Goal: Task Accomplishment & Management: Manage account settings

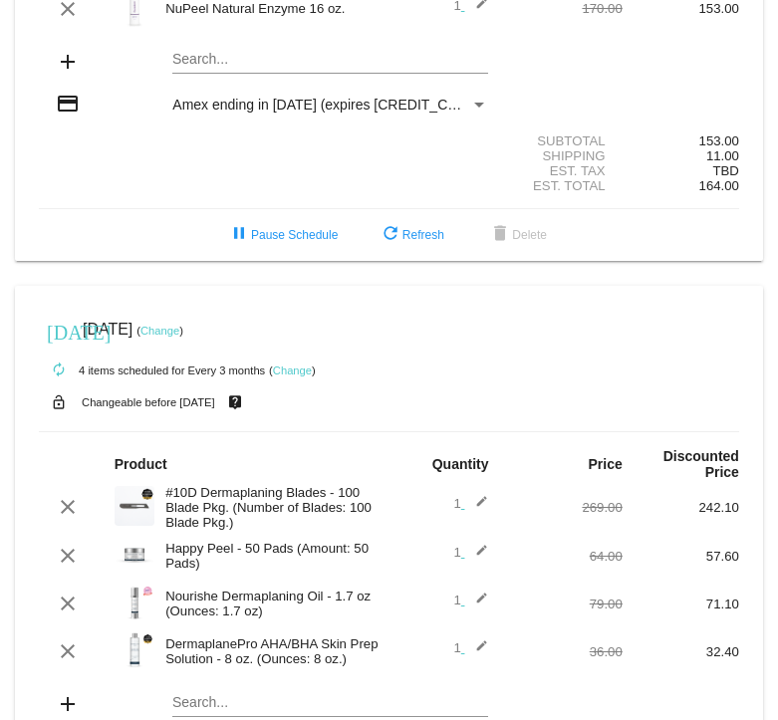
scroll to position [218, 0]
click at [303, 374] on link "Change" at bounding box center [292, 369] width 39 height 12
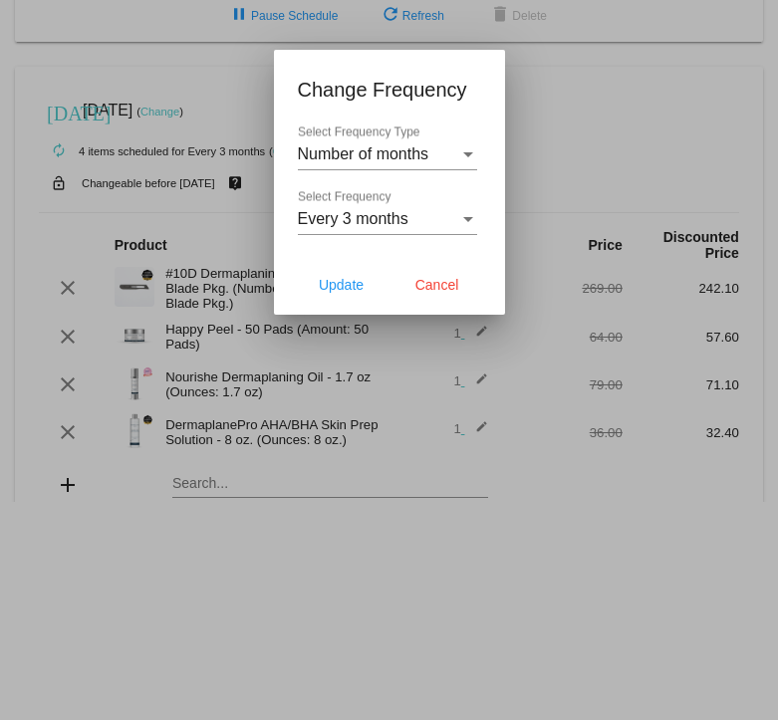
click at [410, 209] on div "Every 3 months Select Frequency" at bounding box center [387, 212] width 179 height 45
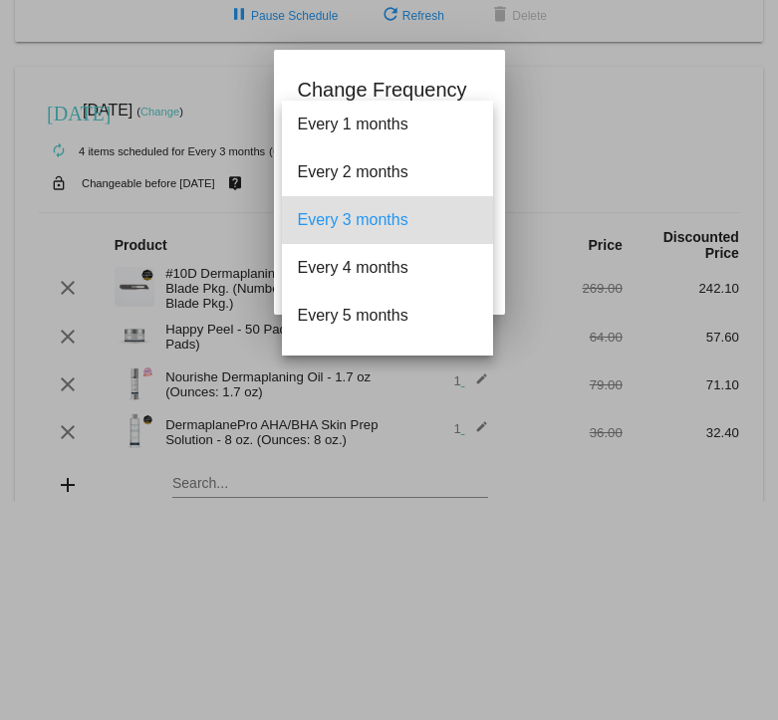
click at [569, 84] on div at bounding box center [389, 360] width 778 height 720
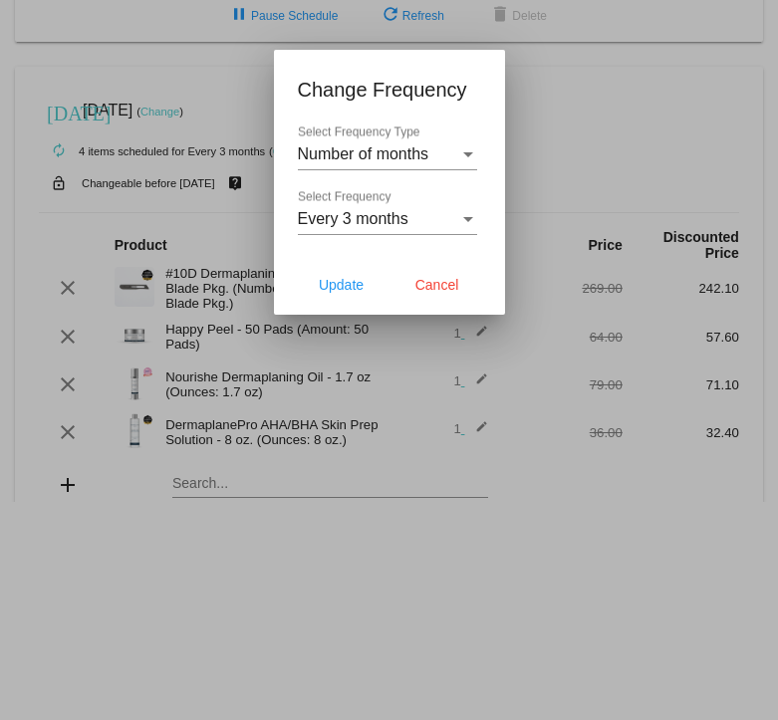
click at [411, 221] on div "Every 3 months" at bounding box center [378, 219] width 161 height 18
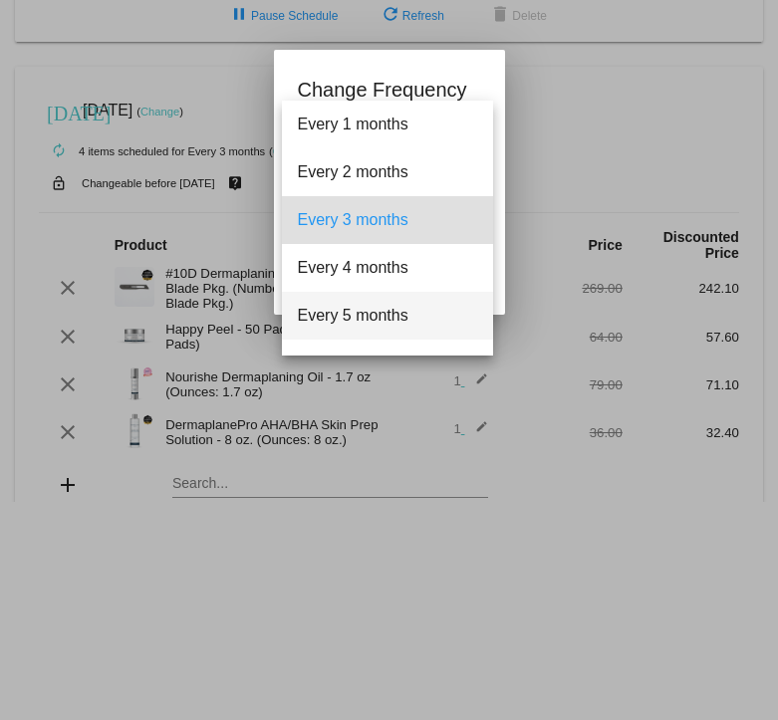
click at [364, 324] on span "Every 5 months" at bounding box center [387, 316] width 179 height 48
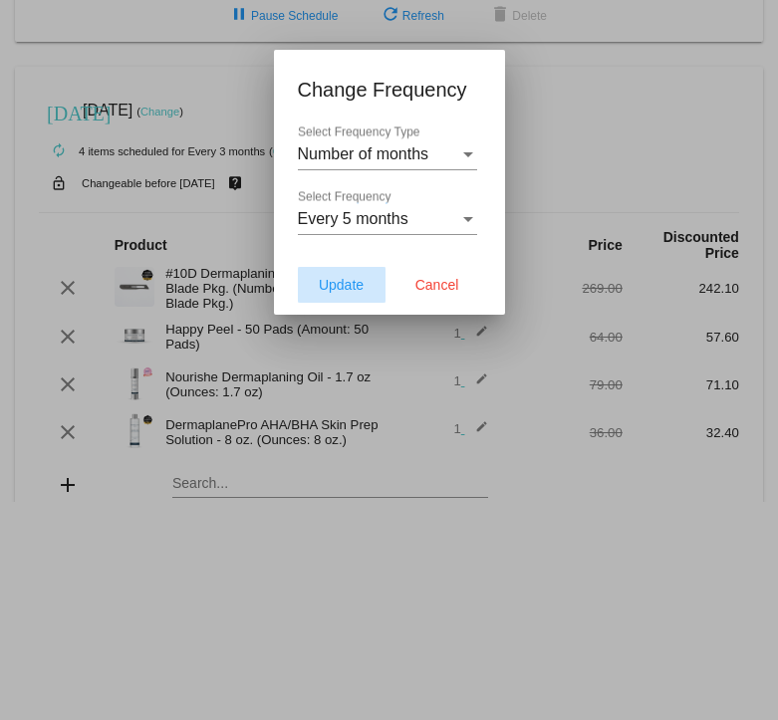
click at [358, 286] on span "Update" at bounding box center [341, 285] width 45 height 16
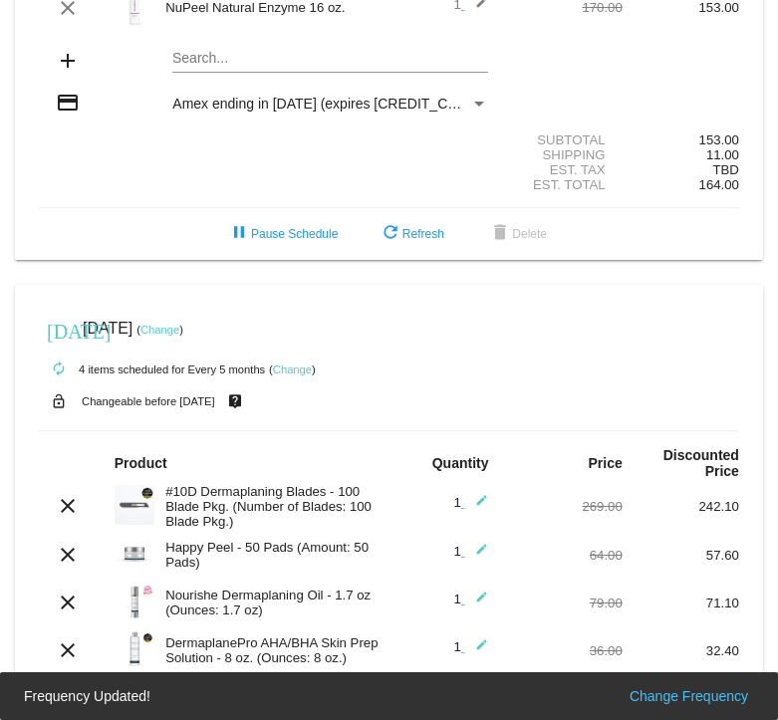
scroll to position [349, 0]
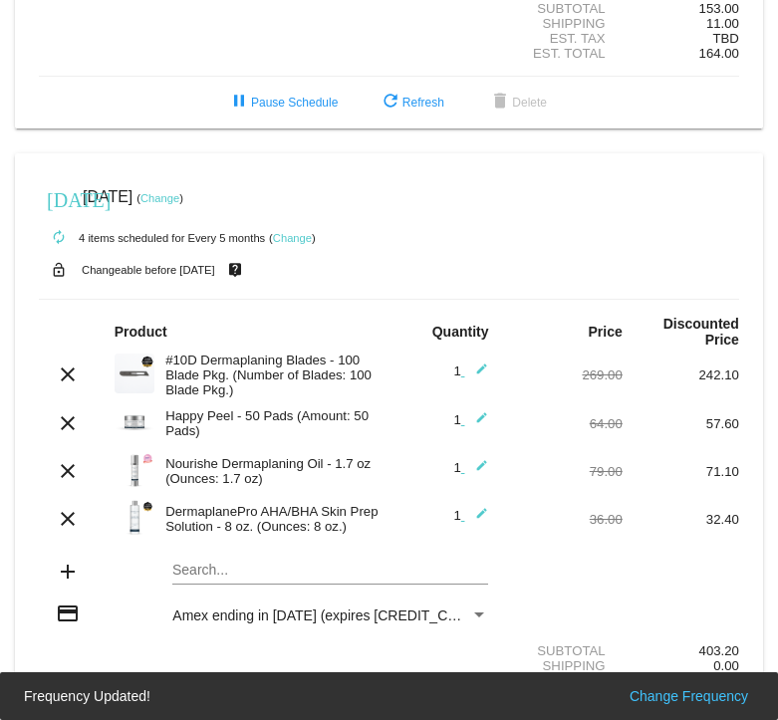
click at [300, 242] on link "Change" at bounding box center [292, 238] width 39 height 12
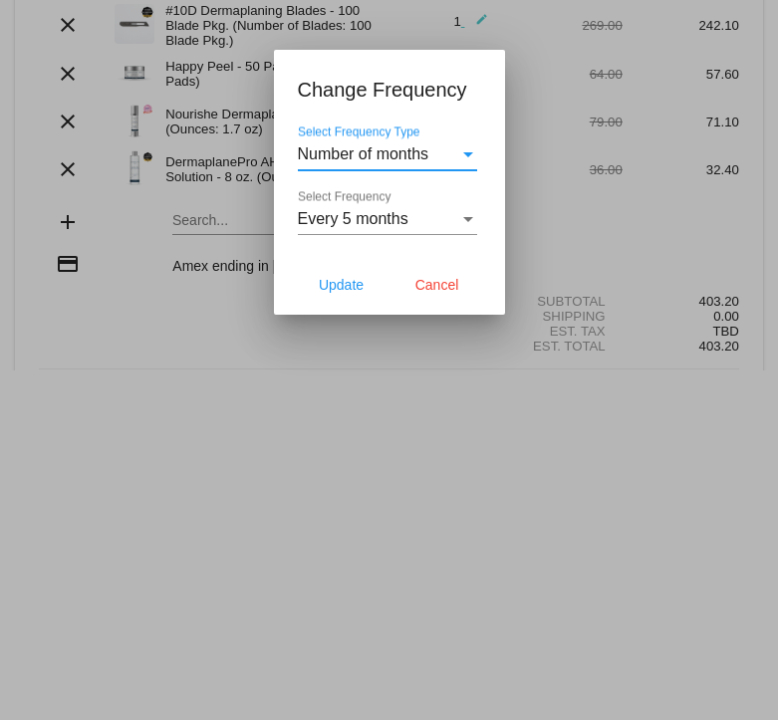
click at [420, 225] on div "Every 5 months" at bounding box center [378, 219] width 161 height 18
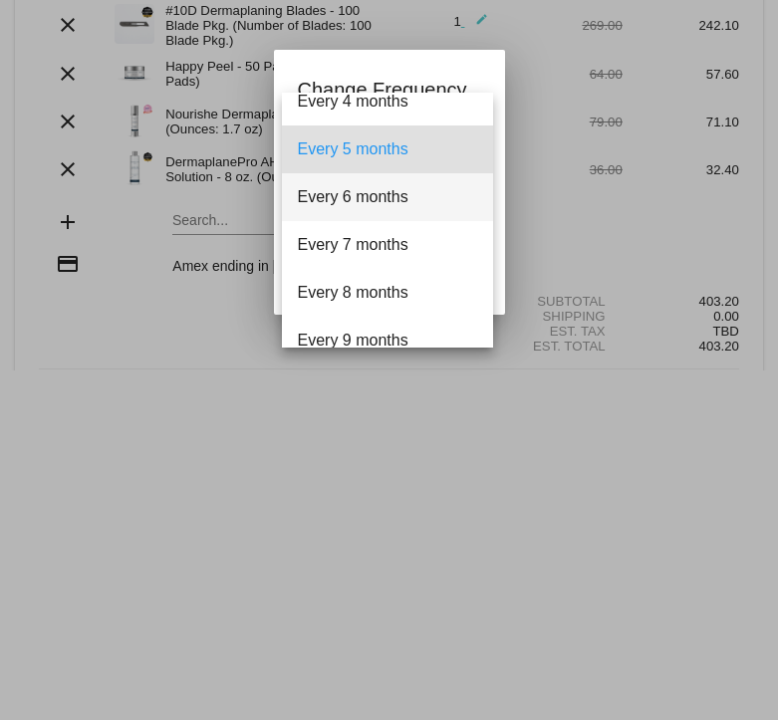
scroll to position [161, 0]
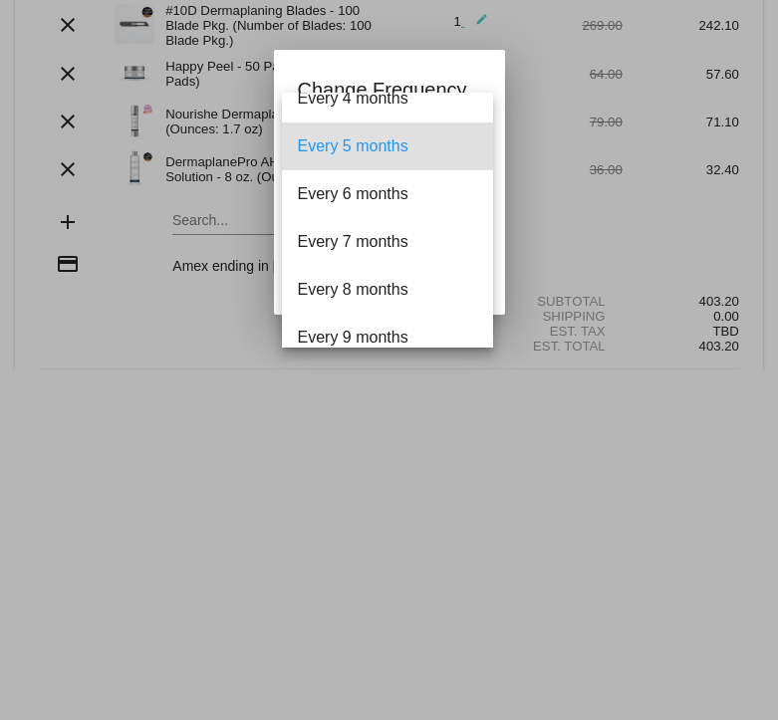
click at [582, 244] on div at bounding box center [389, 360] width 778 height 720
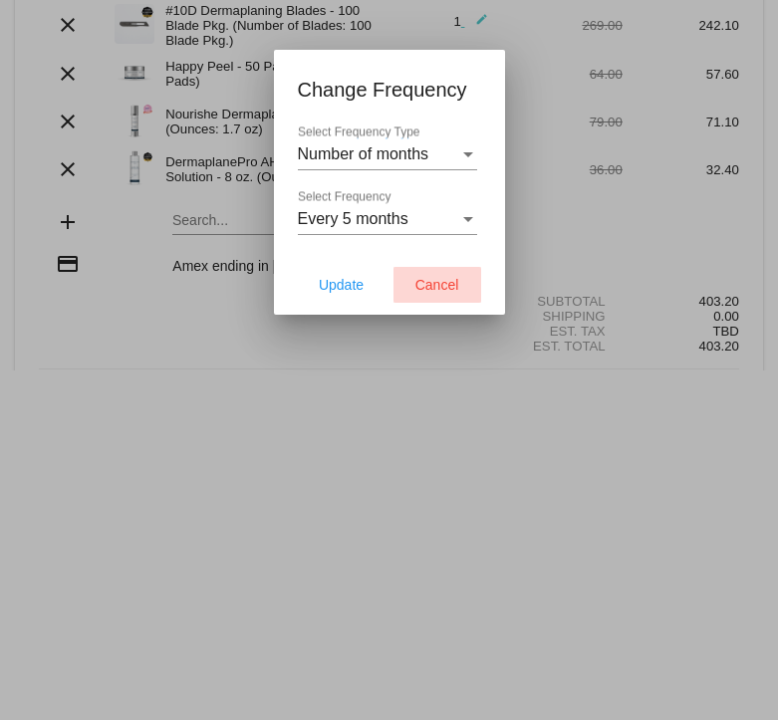
click at [439, 287] on span "Cancel" at bounding box center [437, 285] width 44 height 16
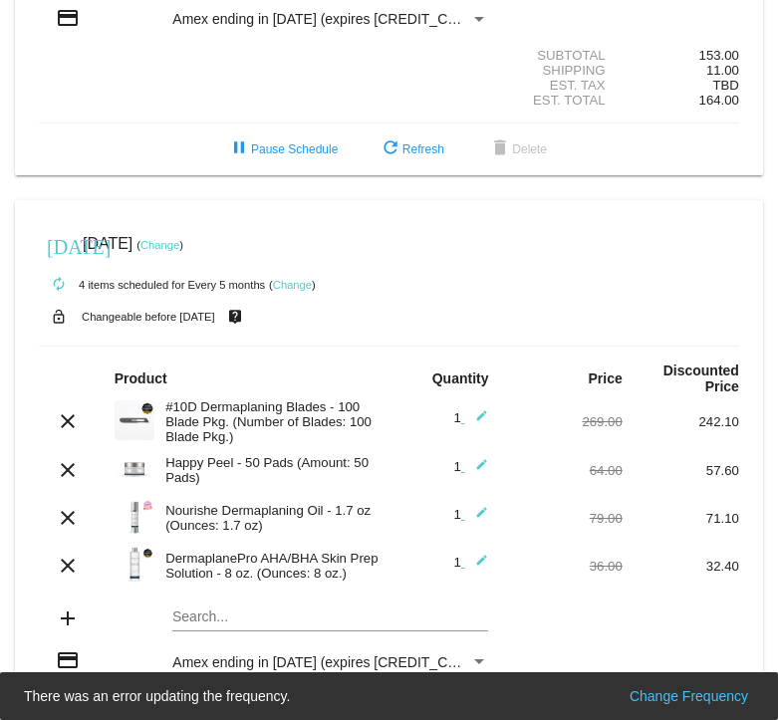
scroll to position [0, 0]
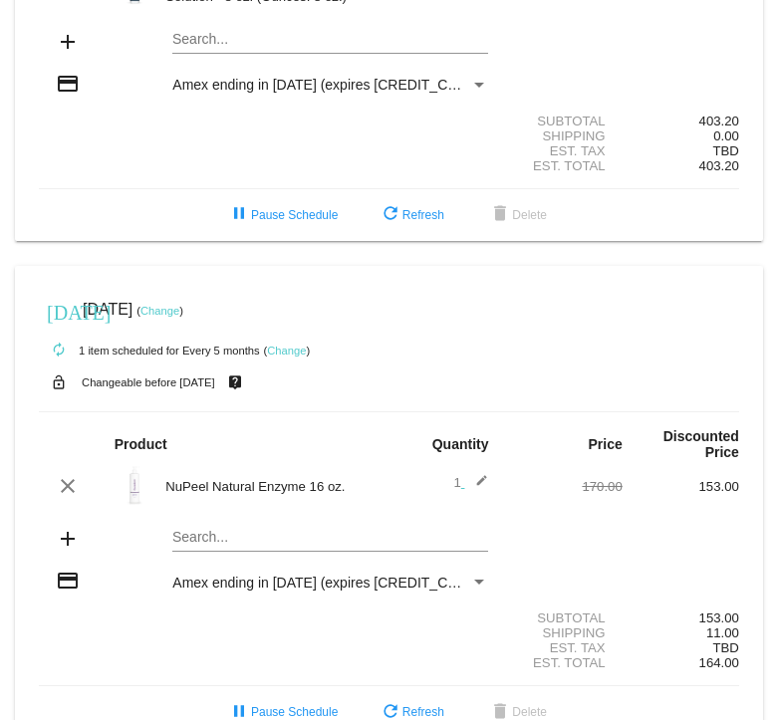
scroll to position [385, 0]
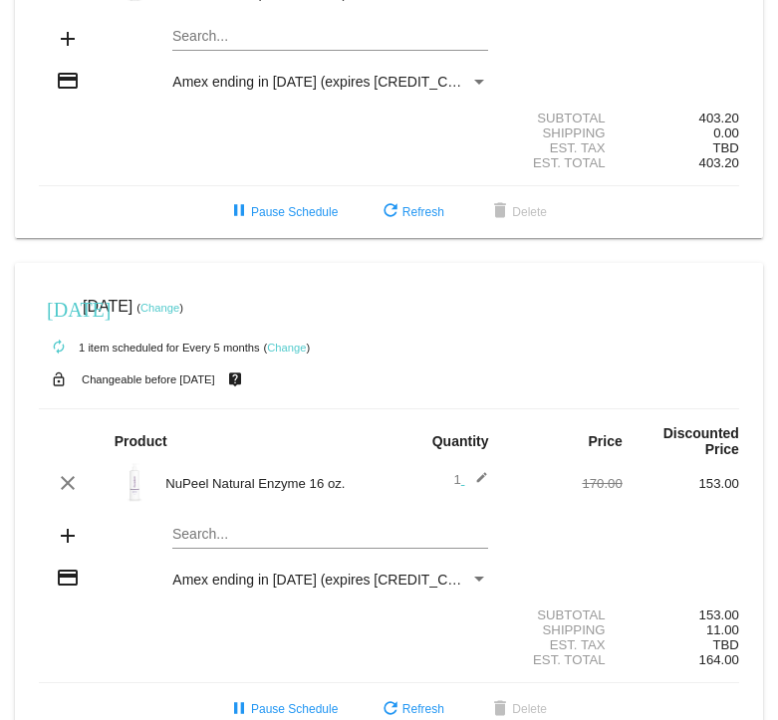
click at [289, 353] on link "Change" at bounding box center [286, 348] width 39 height 12
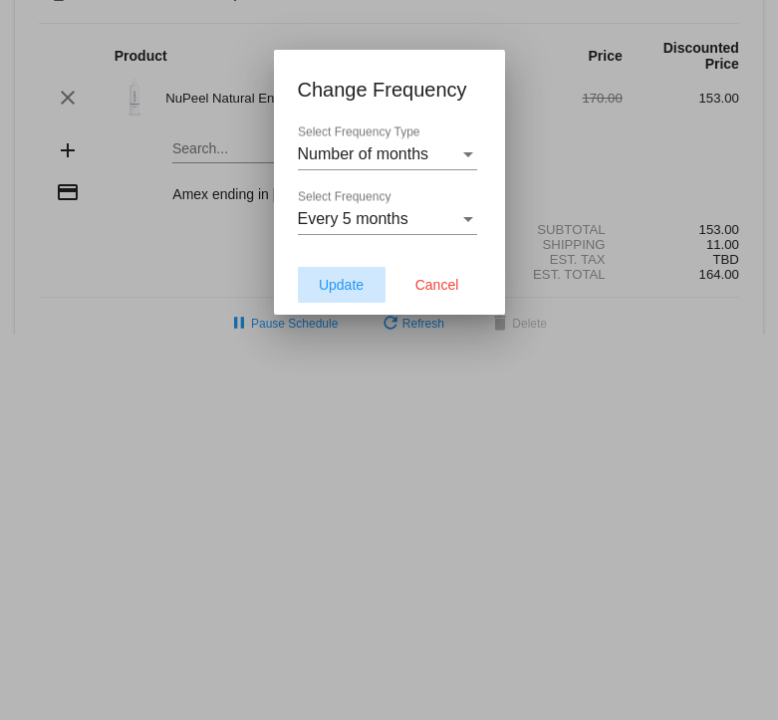
click at [357, 282] on span "Update" at bounding box center [341, 285] width 45 height 16
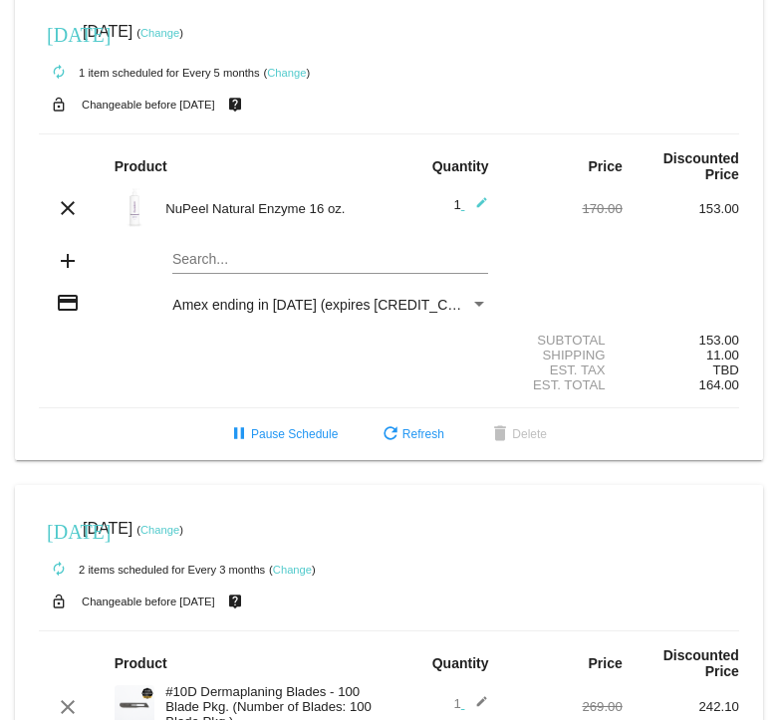
scroll to position [658, 0]
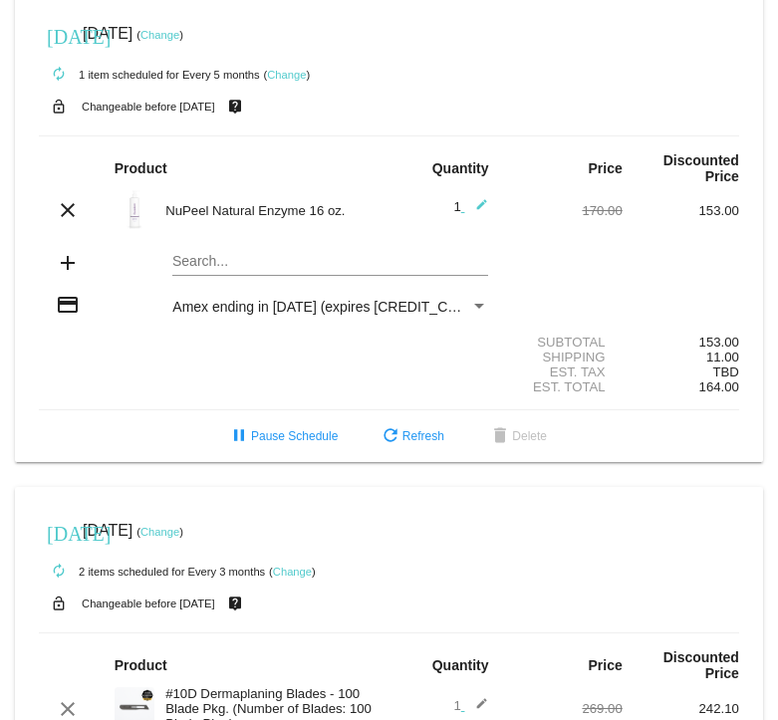
click at [285, 81] on link "Change" at bounding box center [286, 75] width 39 height 12
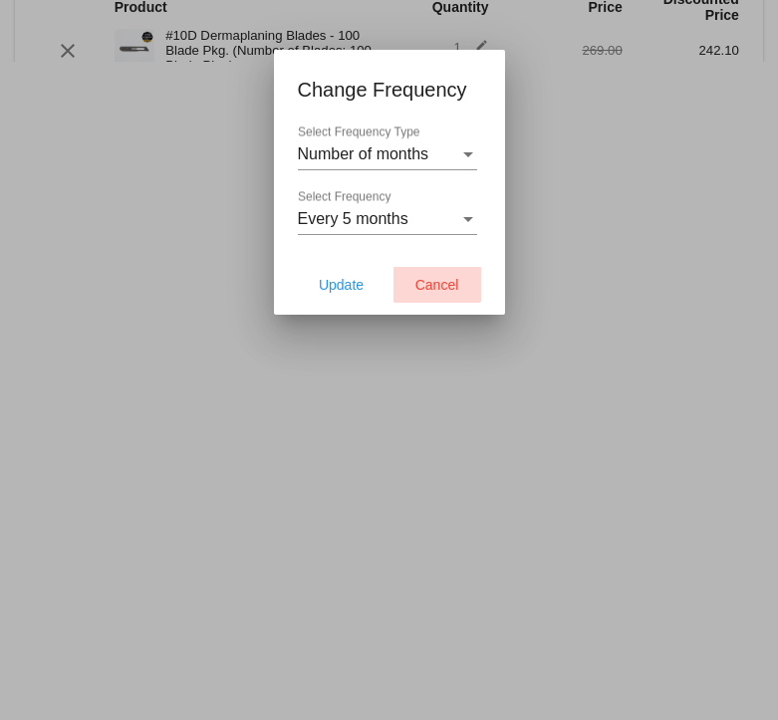
click at [432, 284] on span "Cancel" at bounding box center [437, 285] width 44 height 16
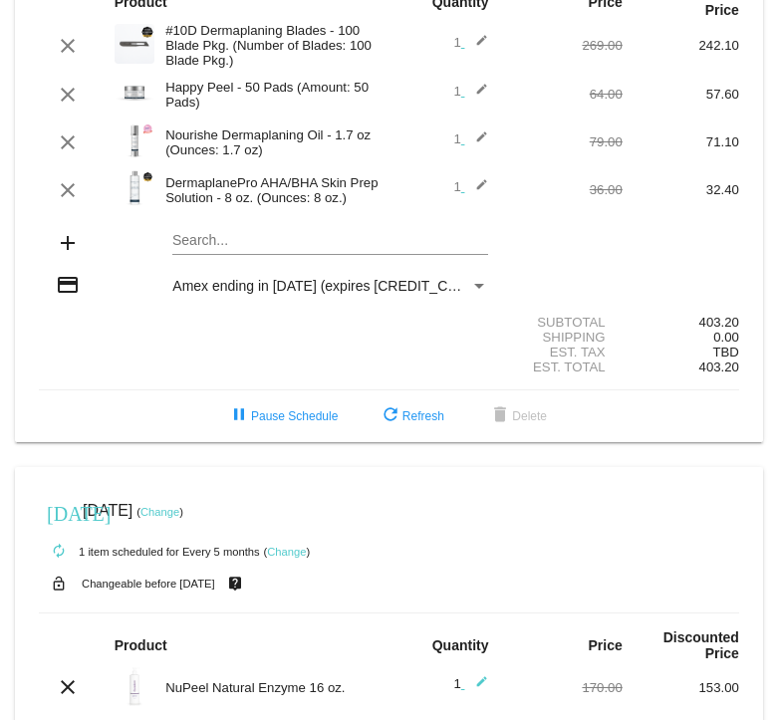
scroll to position [204, 0]
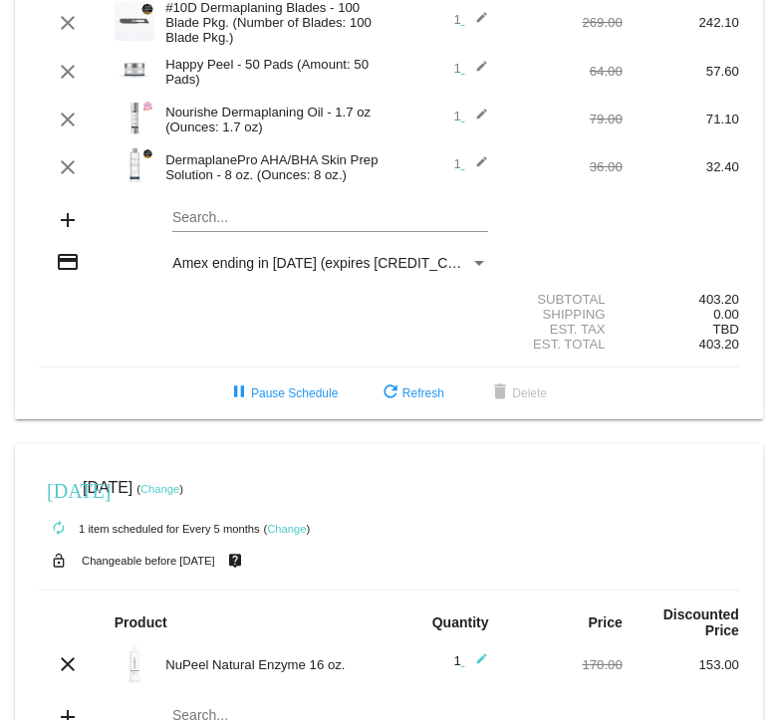
click at [232, 226] on mat-card "[DATE] [DATE] ( Change ) autorenew 4 items scheduled for Every 5 months ( Chang…" at bounding box center [389, 110] width 748 height 618
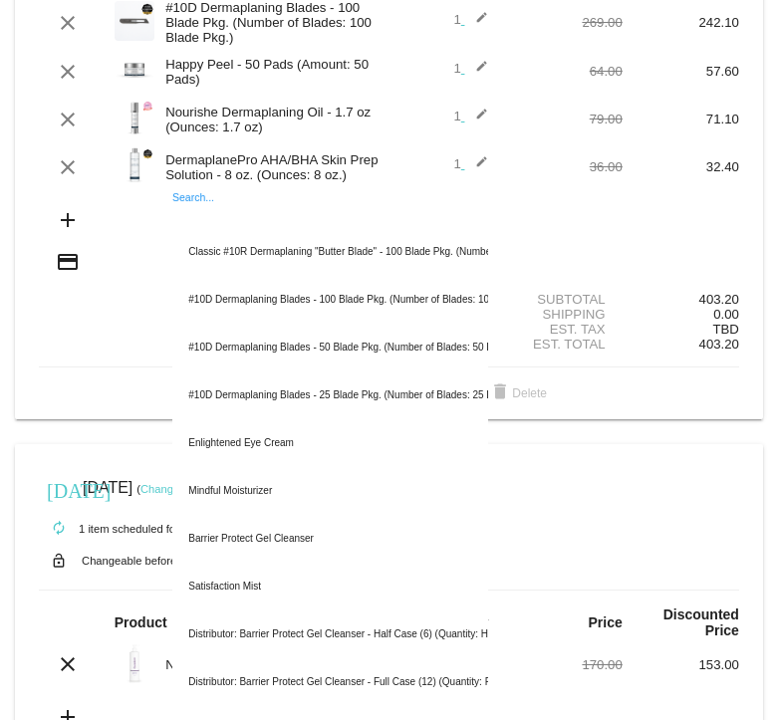
click at [725, 210] on div "add Search... Classic #10R Dermaplaning "Butter Blade" - 100 Blade Pkg. (Number…" at bounding box center [389, 221] width 700 height 57
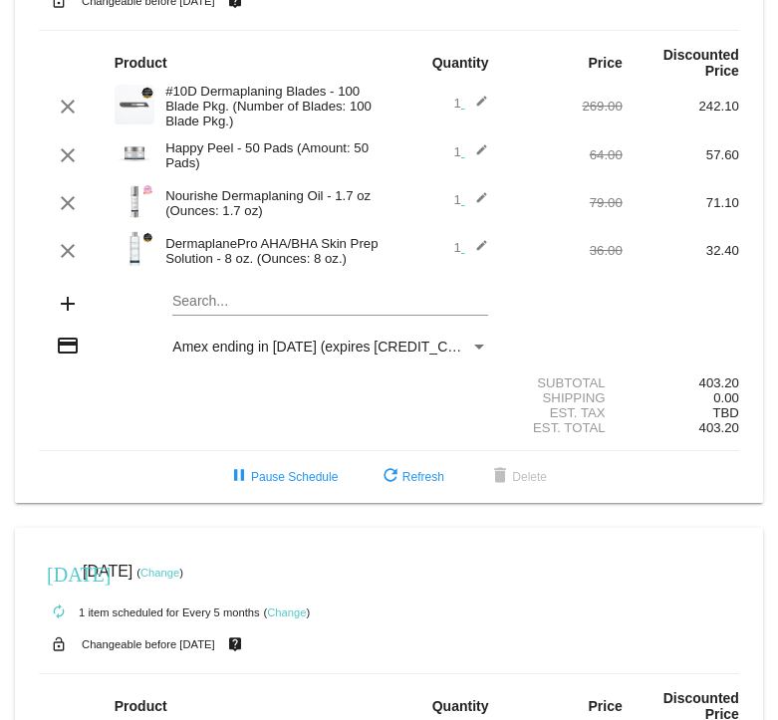
scroll to position [43, 0]
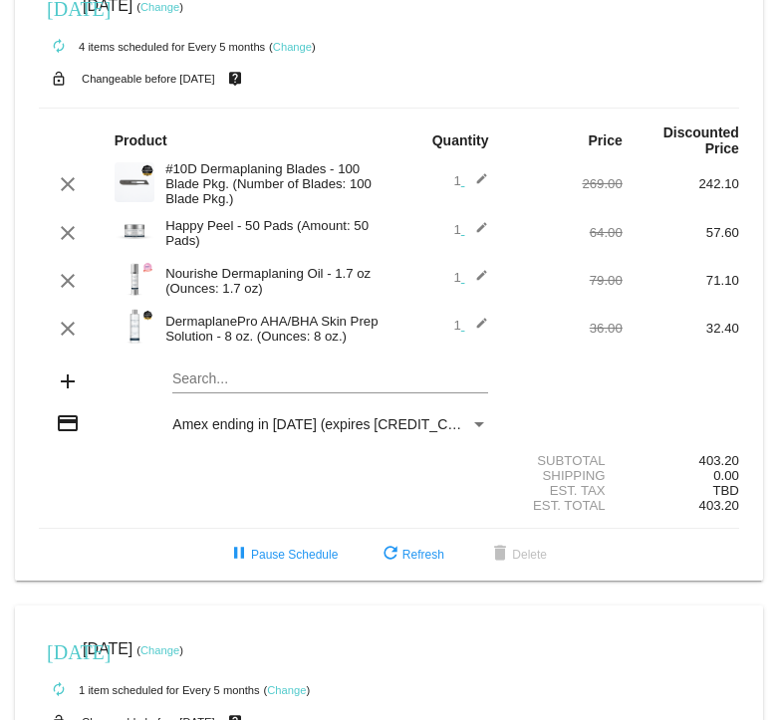
click at [303, 46] on link "Change" at bounding box center [292, 47] width 39 height 12
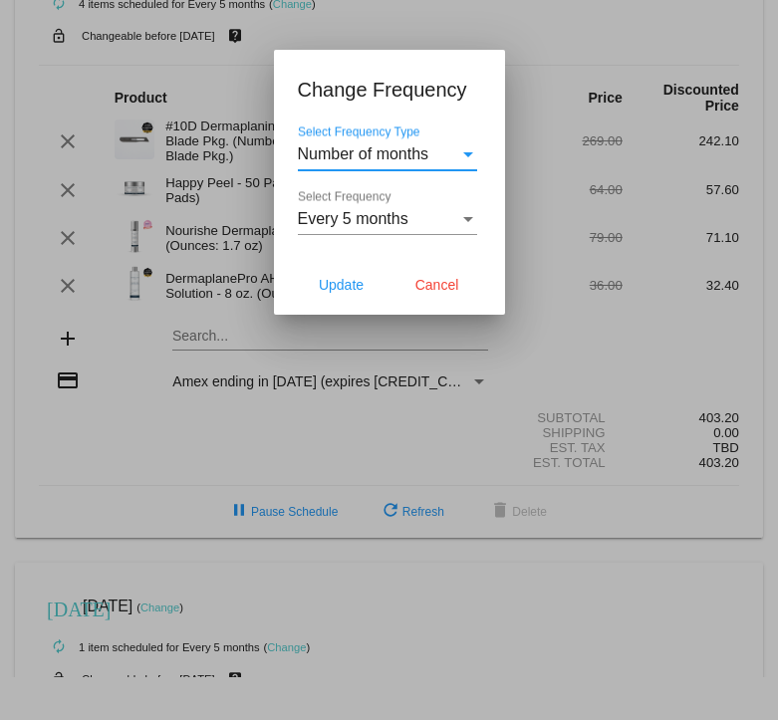
click at [406, 157] on span "Number of months" at bounding box center [363, 153] width 131 height 17
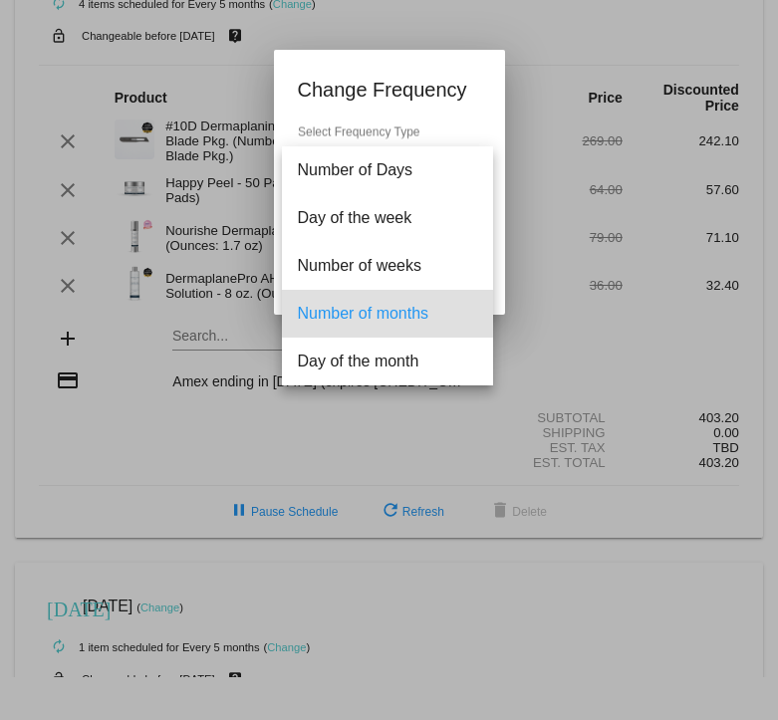
click at [561, 36] on div at bounding box center [389, 360] width 778 height 720
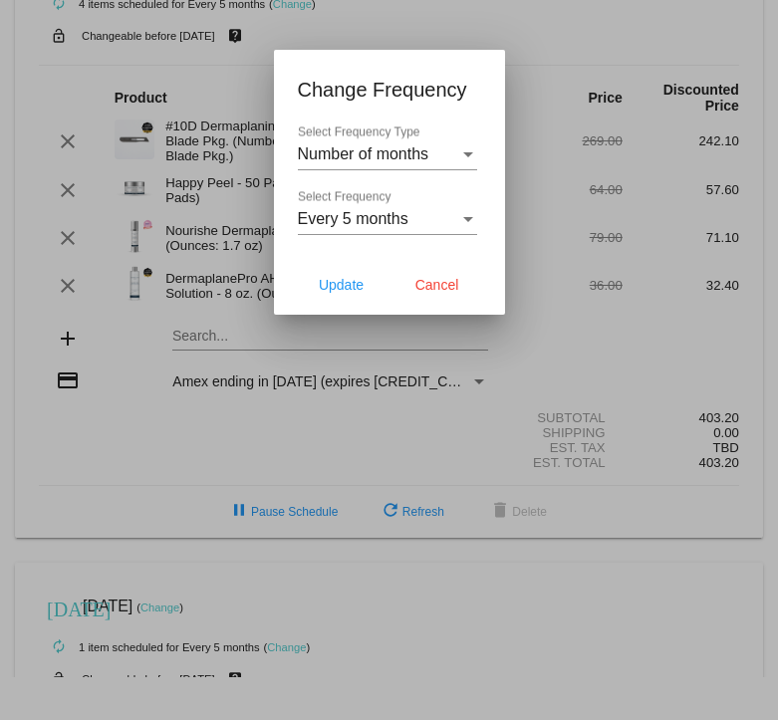
click at [446, 223] on div "Every 5 months" at bounding box center [378, 219] width 161 height 18
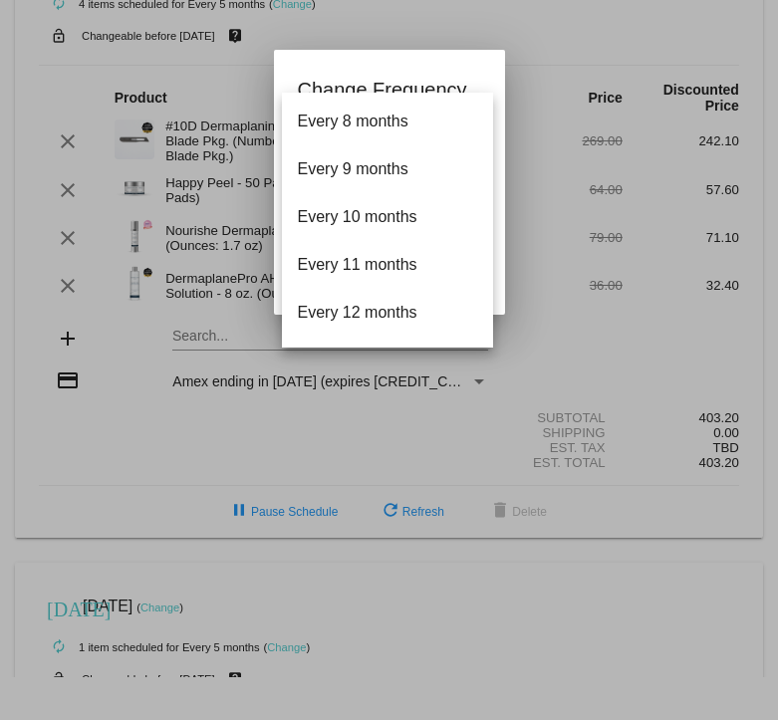
scroll to position [366, 0]
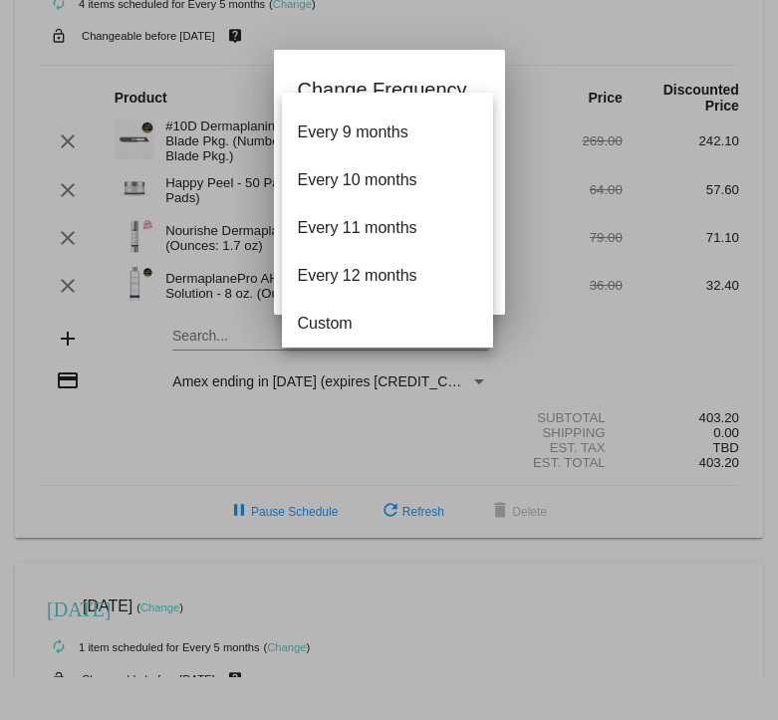
click at [562, 34] on div at bounding box center [389, 360] width 778 height 720
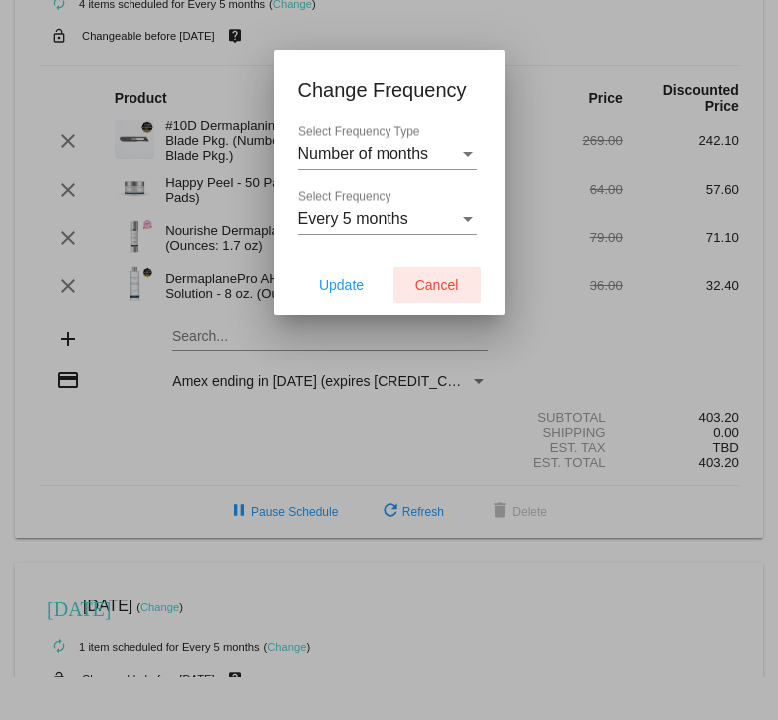
click at [441, 289] on span "Cancel" at bounding box center [437, 285] width 44 height 16
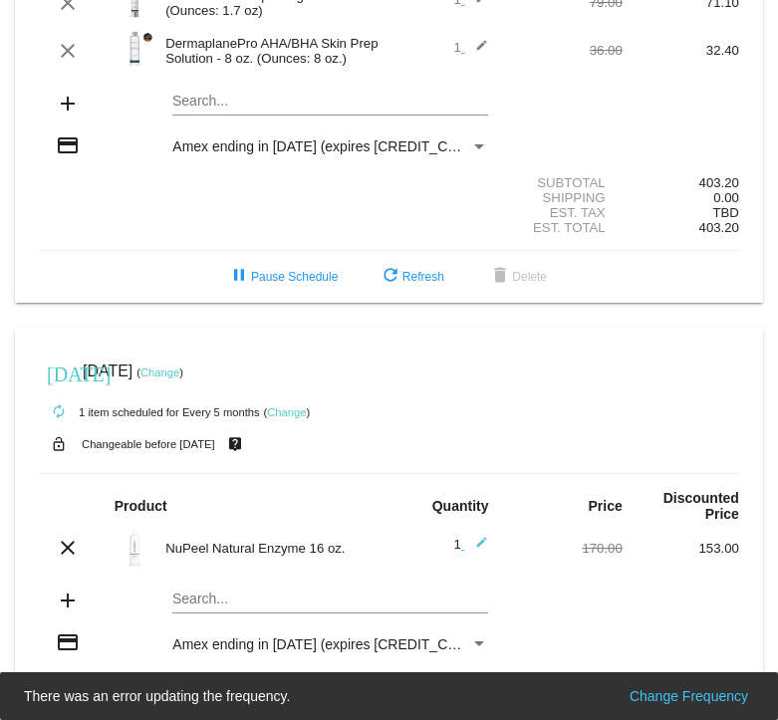
scroll to position [0, 0]
